Goal: Obtain resource: Download file/media

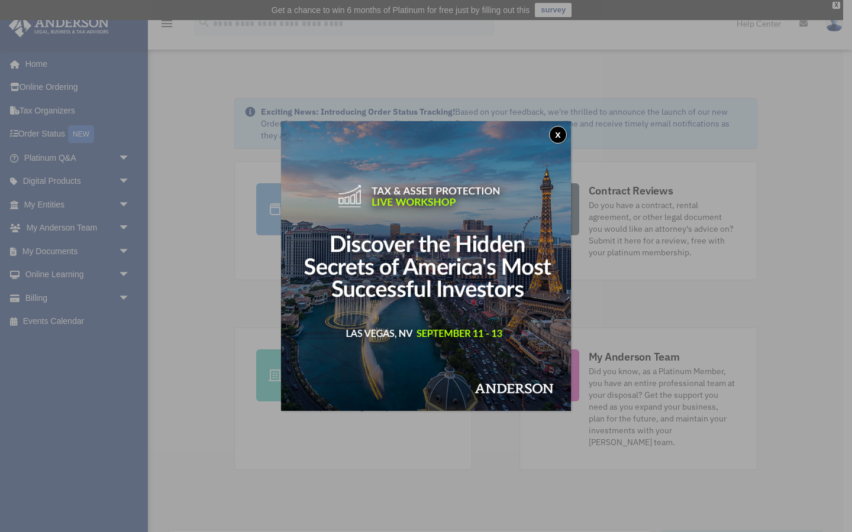
click at [560, 134] on button "x" at bounding box center [558, 135] width 18 height 18
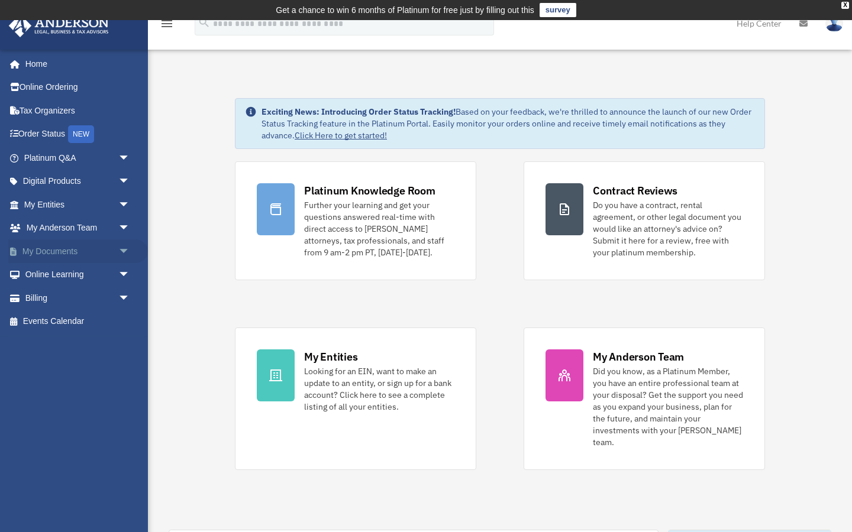
click at [47, 248] on link "My Documents arrow_drop_down" at bounding box center [78, 252] width 140 height 24
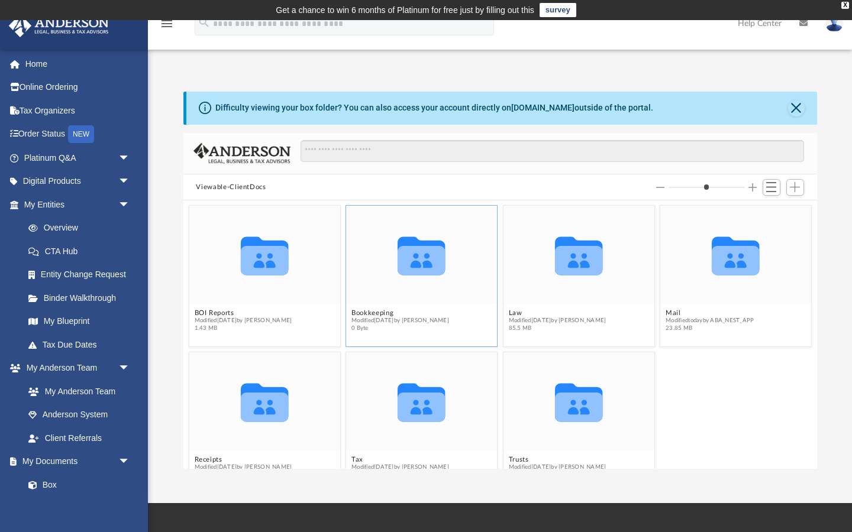
scroll to position [30, 0]
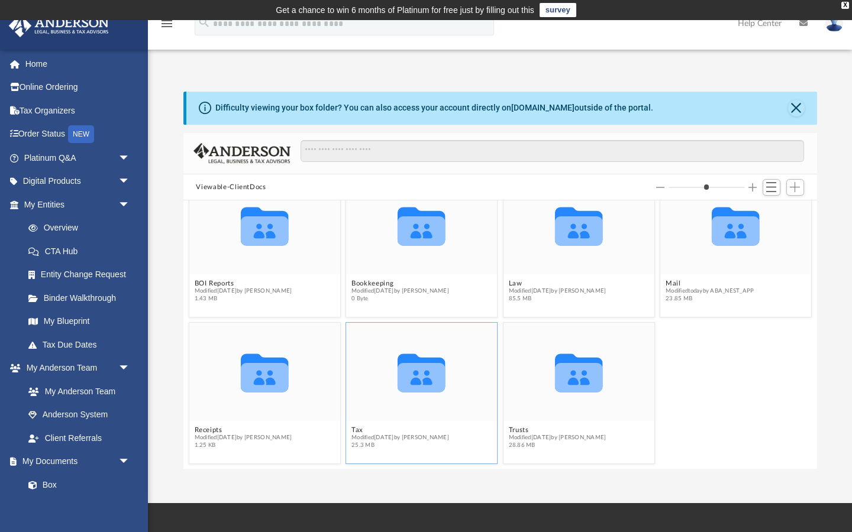
click at [424, 370] on icon "grid" at bounding box center [422, 378] width 48 height 30
click at [415, 376] on icon "grid" at bounding box center [422, 378] width 48 height 30
click at [426, 378] on icon "grid" at bounding box center [422, 373] width 48 height 38
click at [360, 432] on button "Tax" at bounding box center [400, 431] width 98 height 8
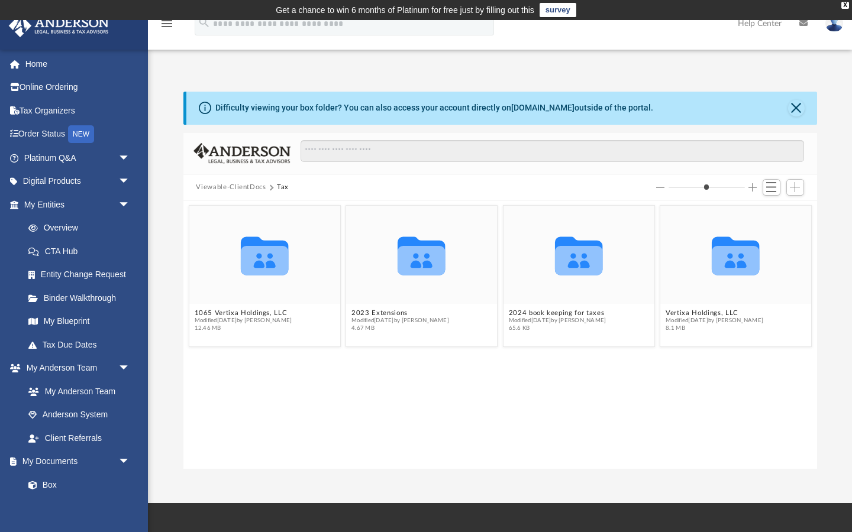
scroll to position [0, 0]
click at [706, 311] on button "Vertixa Holdings, LLC" at bounding box center [715, 313] width 98 height 8
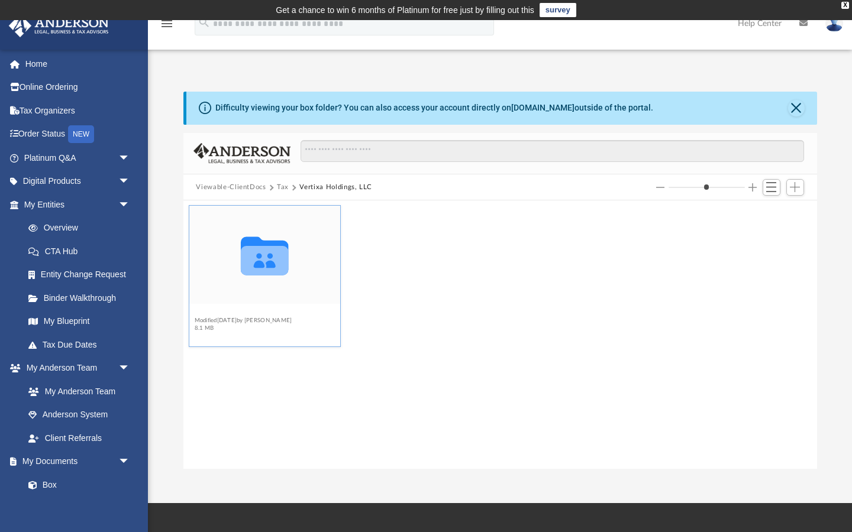
click at [205, 314] on button "2024" at bounding box center [243, 313] width 98 height 8
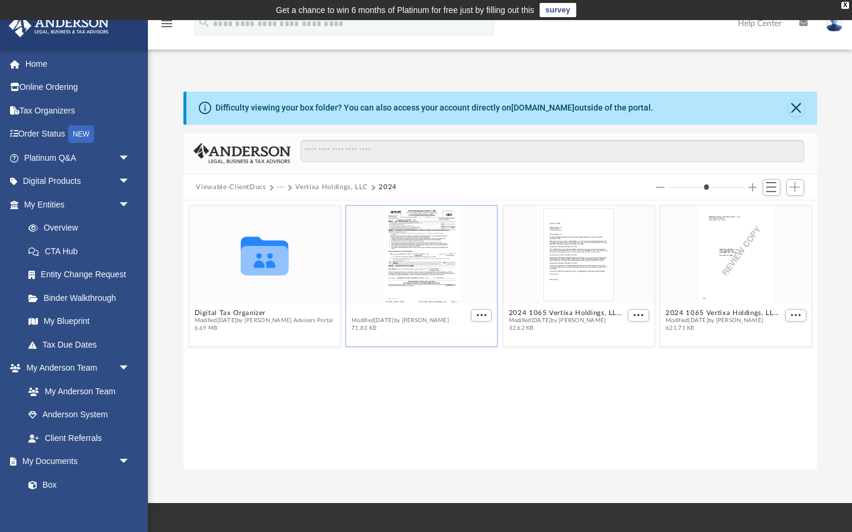
click at [423, 310] on button "2024 1065 Vertixa Holdings, LLC - e-file authorization - please sign.pdf" at bounding box center [409, 313] width 117 height 8
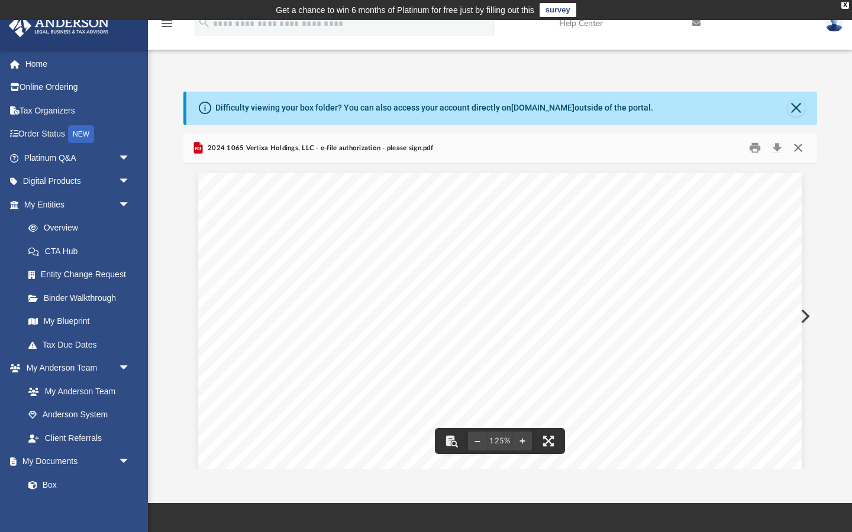
click at [798, 150] on button "Close" at bounding box center [798, 148] width 21 height 18
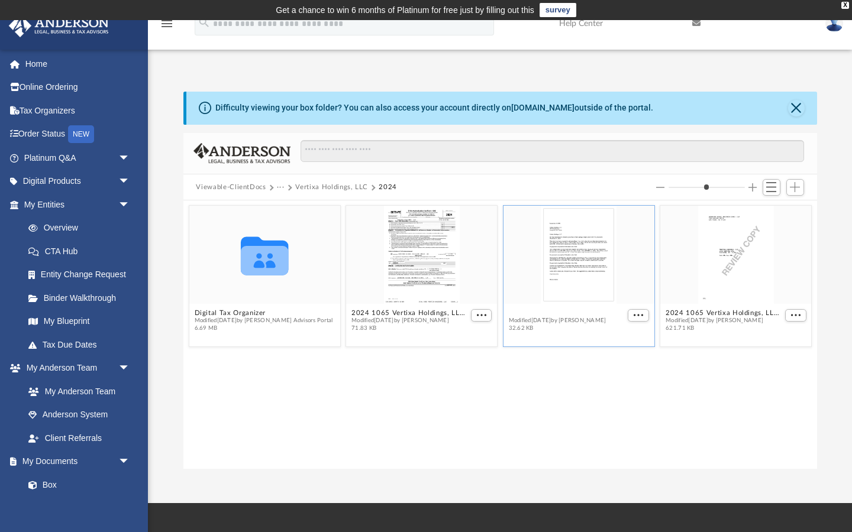
click at [585, 310] on button "2024 1065 Vertixa Holdings, LLC - Filing Instructions.pdf" at bounding box center [566, 313] width 117 height 8
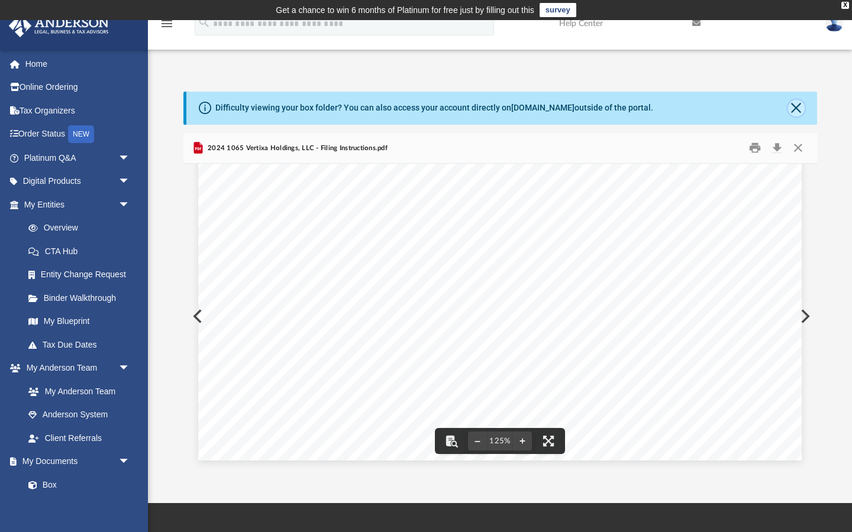
click at [800, 107] on button "Close" at bounding box center [796, 108] width 17 height 17
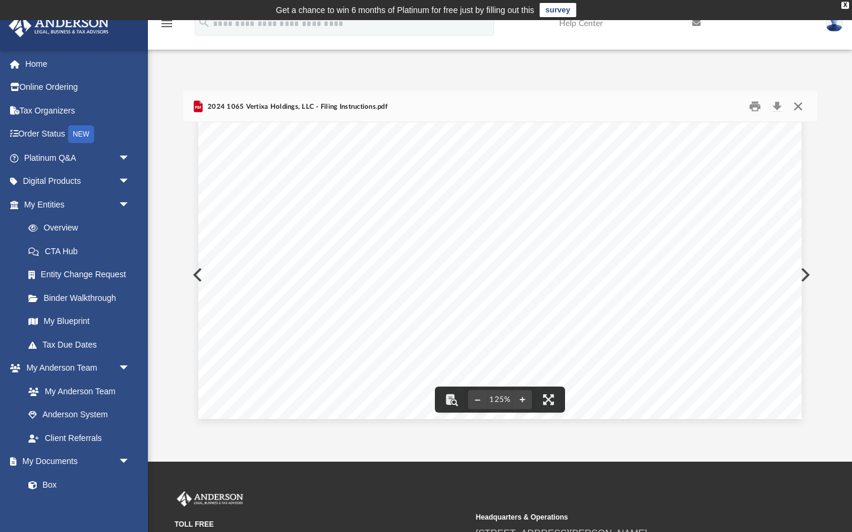
click at [800, 108] on button "Close" at bounding box center [798, 107] width 21 height 18
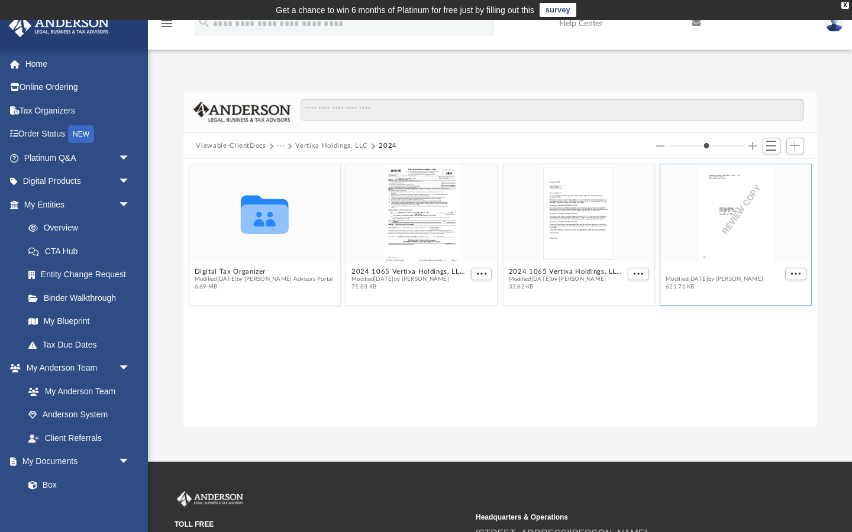
click at [715, 272] on button "2024 1065 Vertixa Holdings, LLC - Review Copy.pdf" at bounding box center [724, 272] width 117 height 8
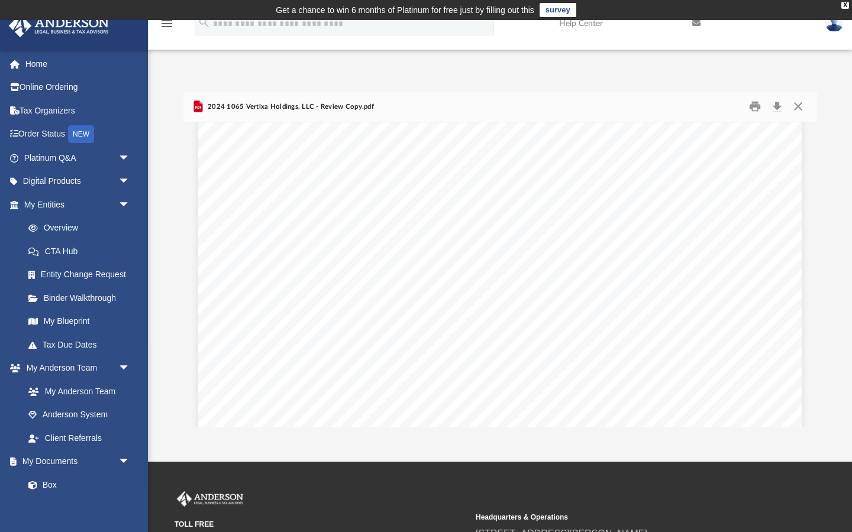
scroll to position [8095, 0]
click at [755, 109] on button "Print" at bounding box center [755, 107] width 24 height 18
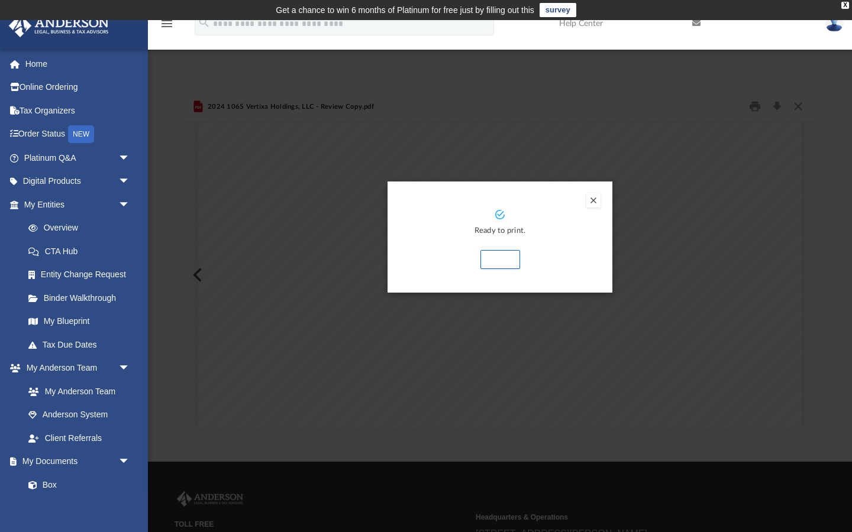
click at [508, 258] on button "Print" at bounding box center [500, 259] width 40 height 19
